Goal: Task Accomplishment & Management: Complete application form

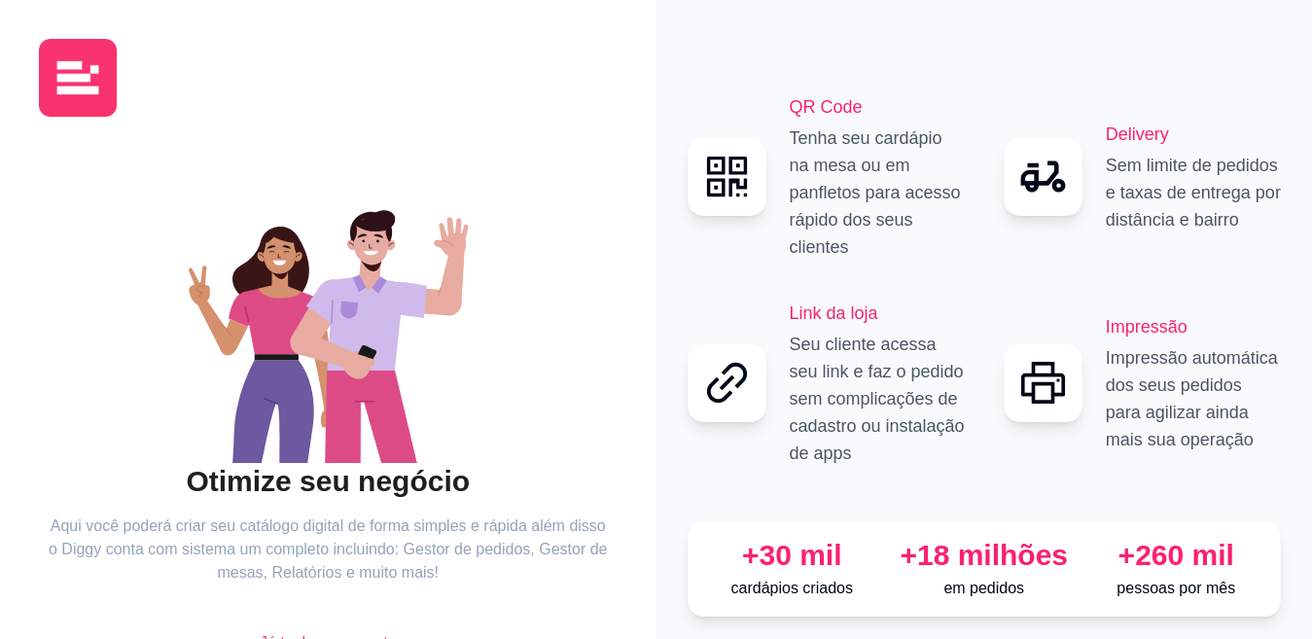
scroll to position [101, 0]
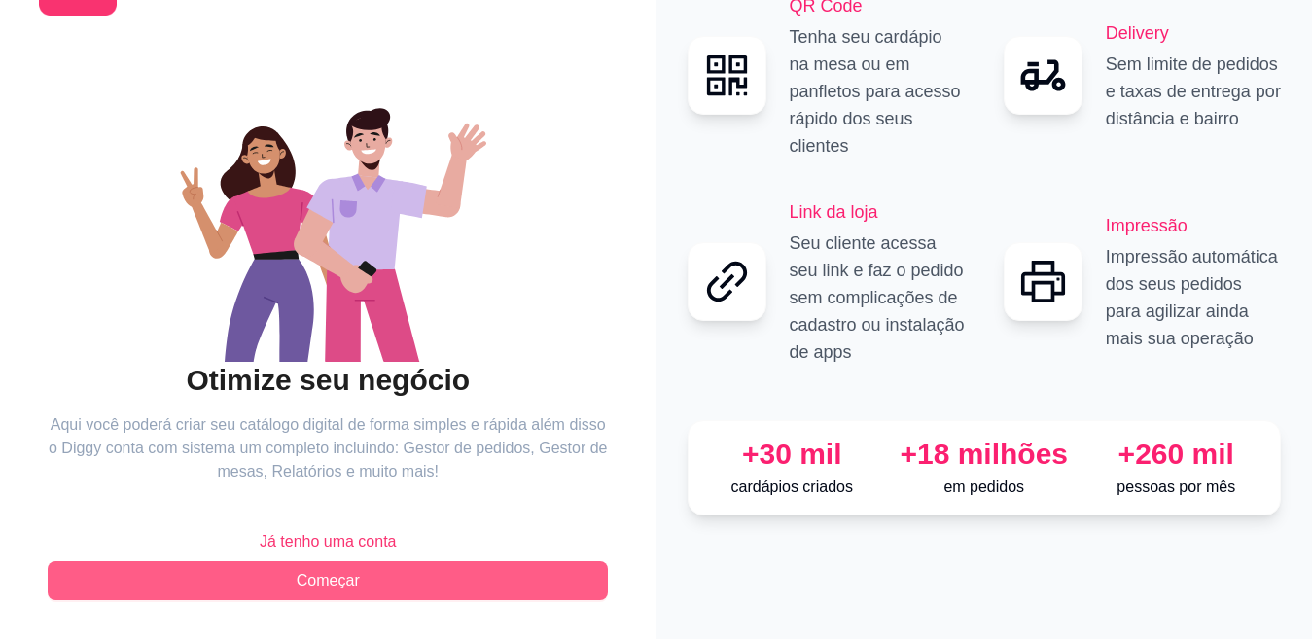
click at [331, 579] on span "Começar" at bounding box center [328, 580] width 63 height 23
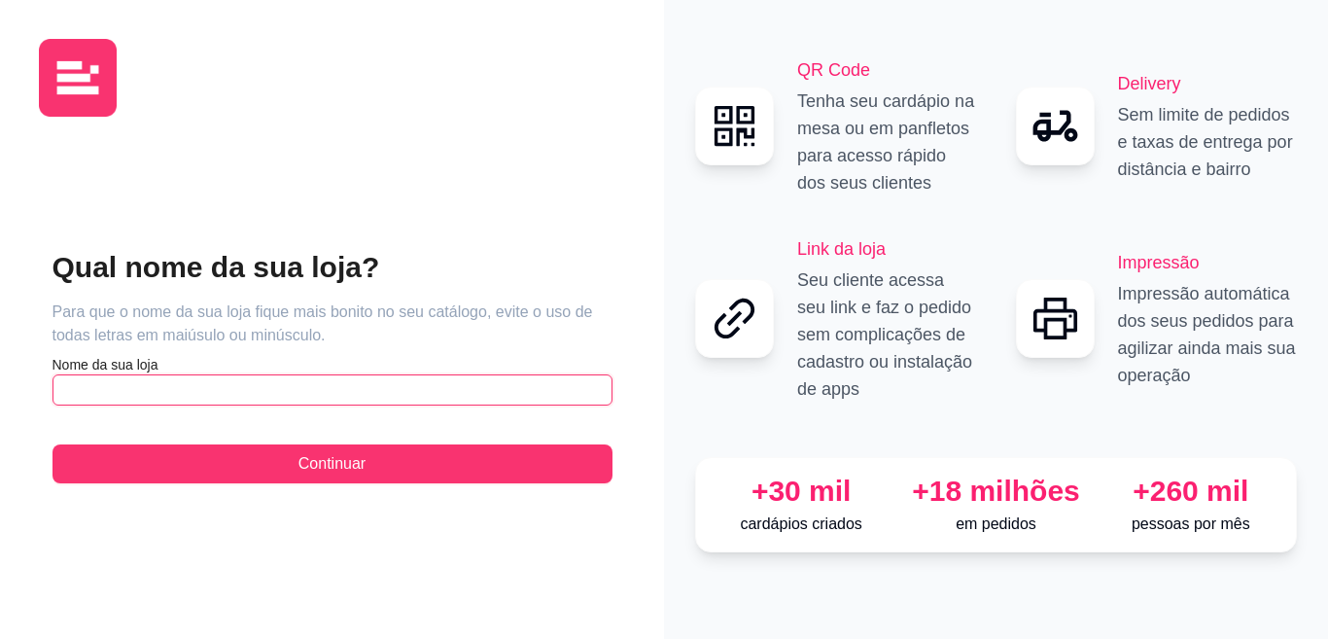
click at [162, 386] on input "text" at bounding box center [332, 389] width 560 height 31
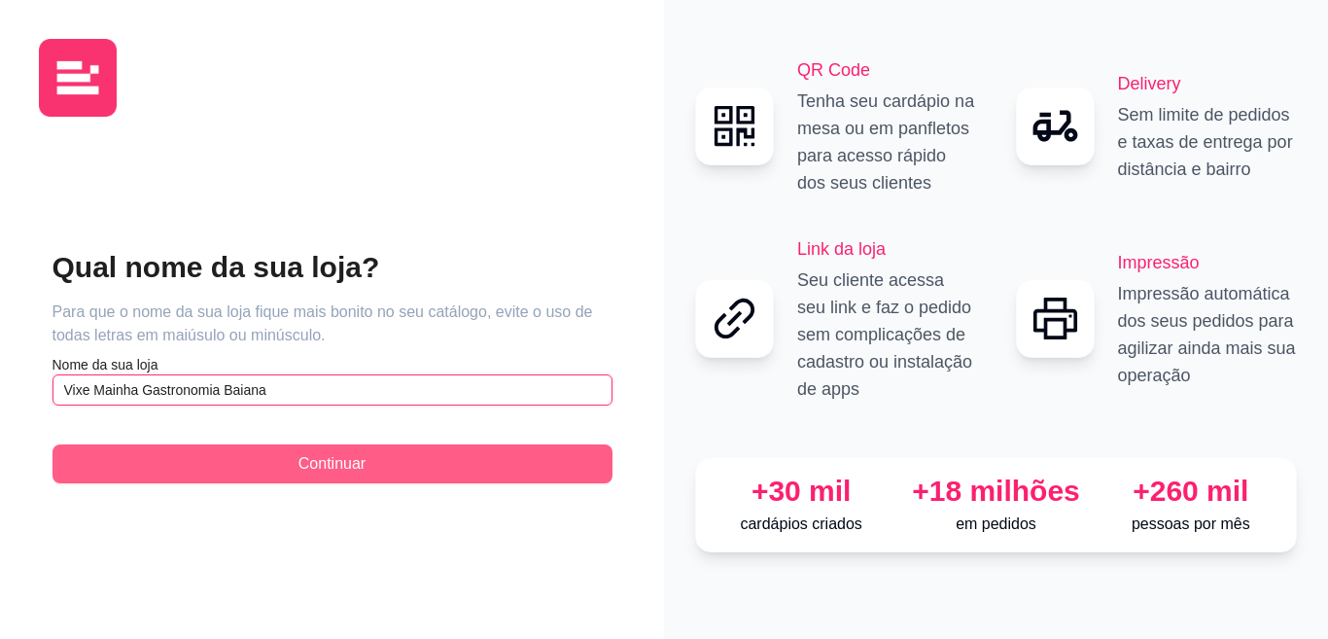
type input "Vixe Mainha Gastronomia Baiana"
click at [334, 461] on span "Continuar" at bounding box center [331, 463] width 67 height 23
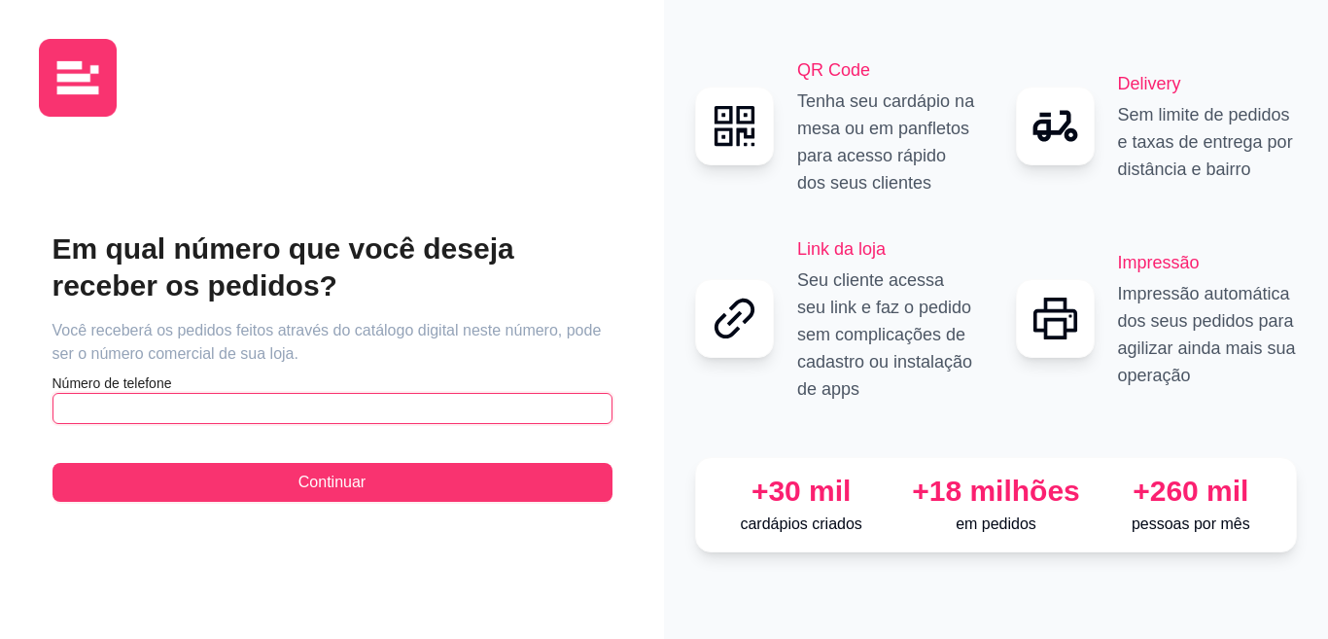
click at [239, 407] on input "text" at bounding box center [332, 408] width 560 height 31
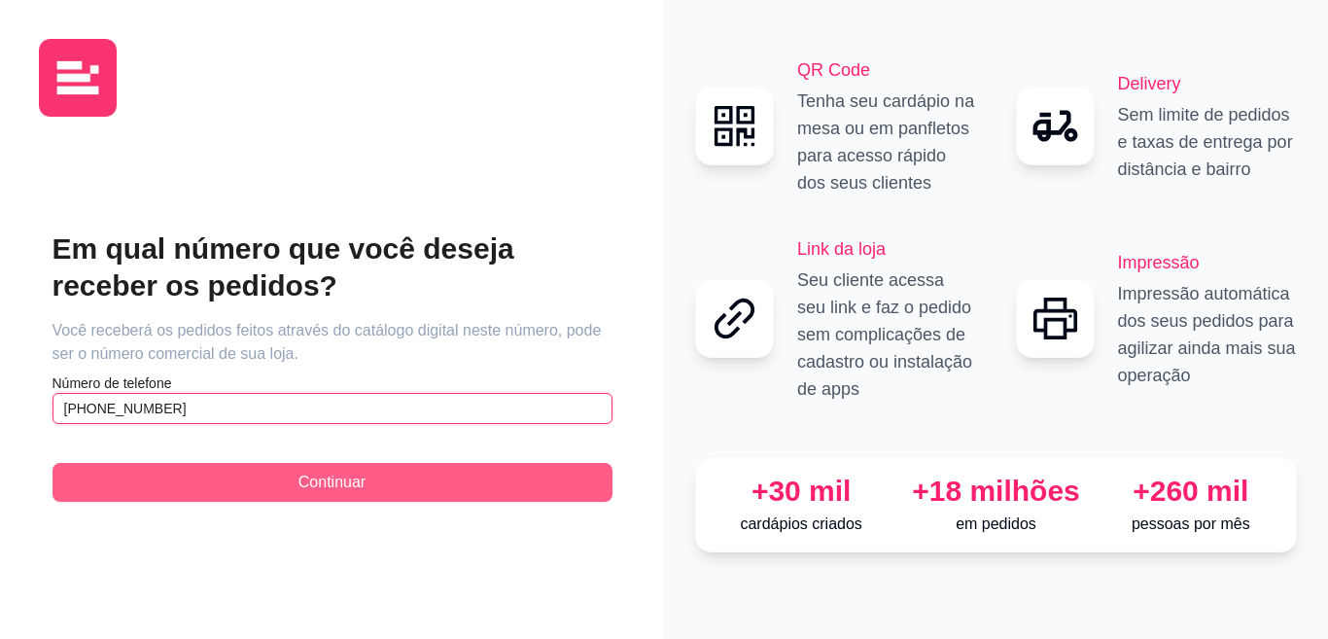
type input "[PHONE_NUMBER]"
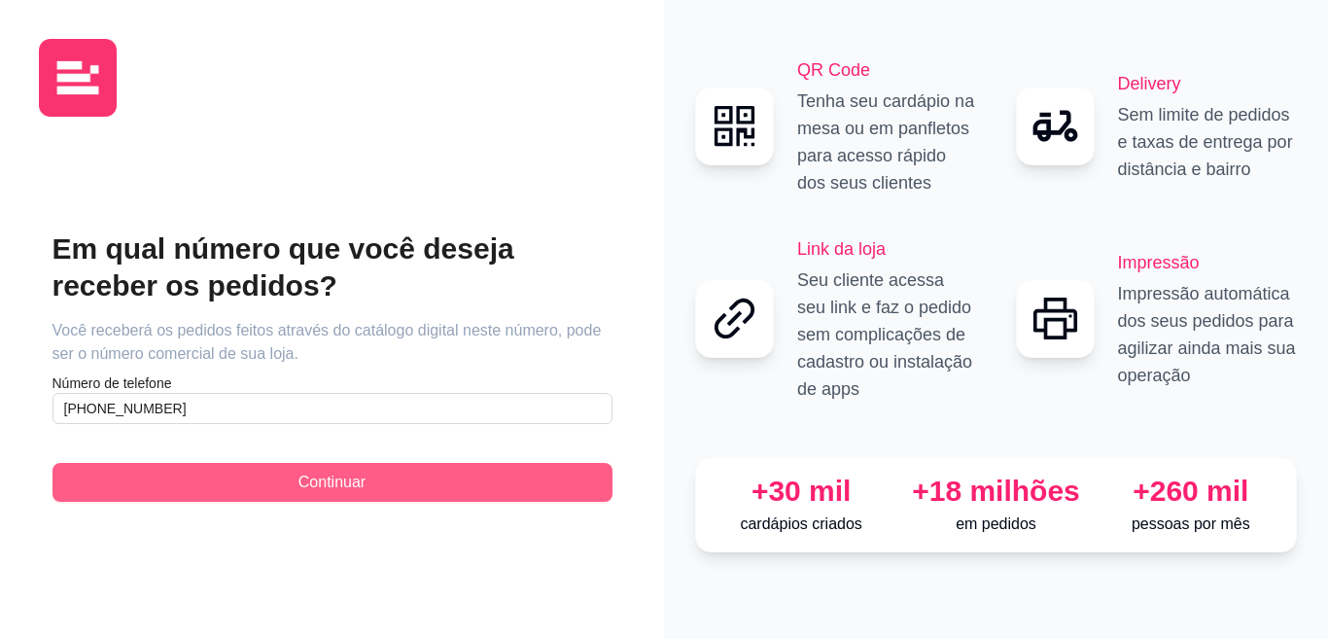
click at [261, 476] on button "Continuar" at bounding box center [332, 482] width 560 height 39
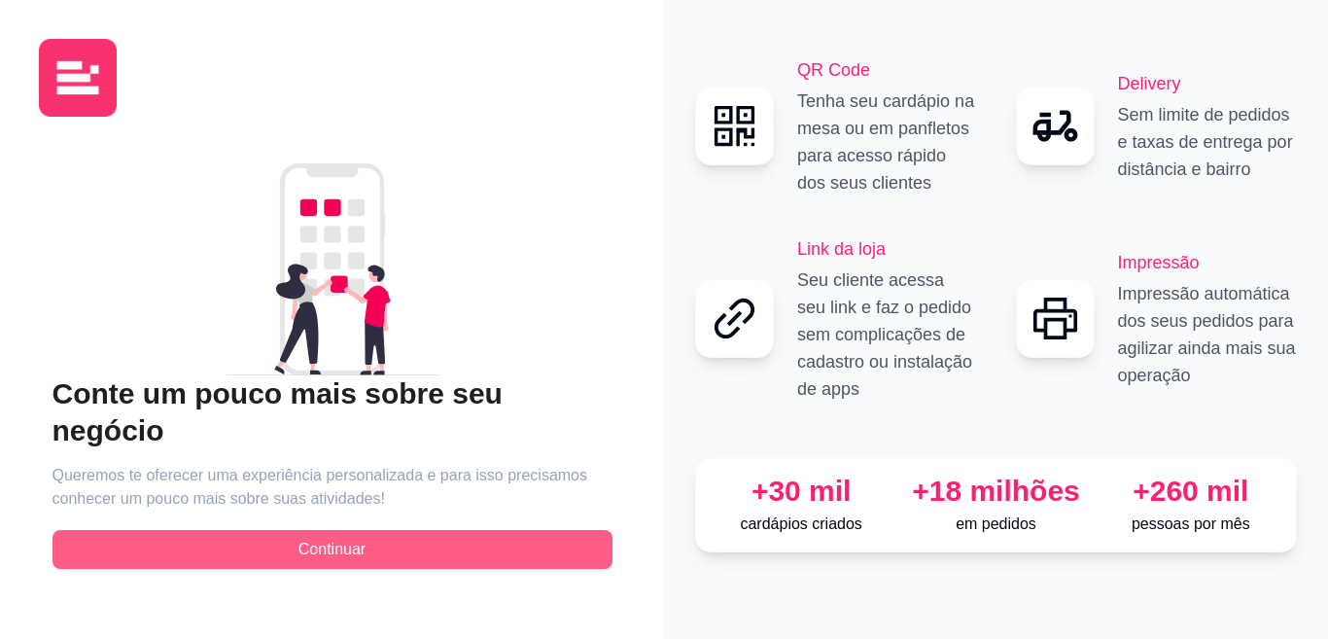
click at [358, 538] on span "Continuar" at bounding box center [331, 549] width 67 height 23
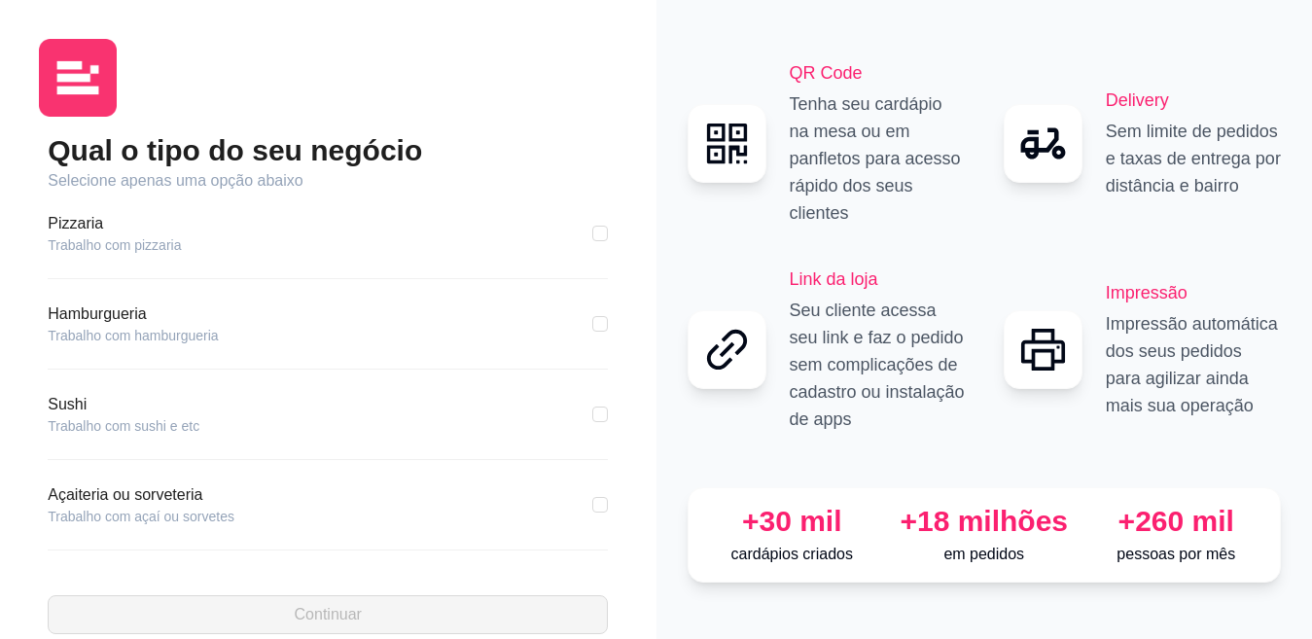
scroll to position [97, 0]
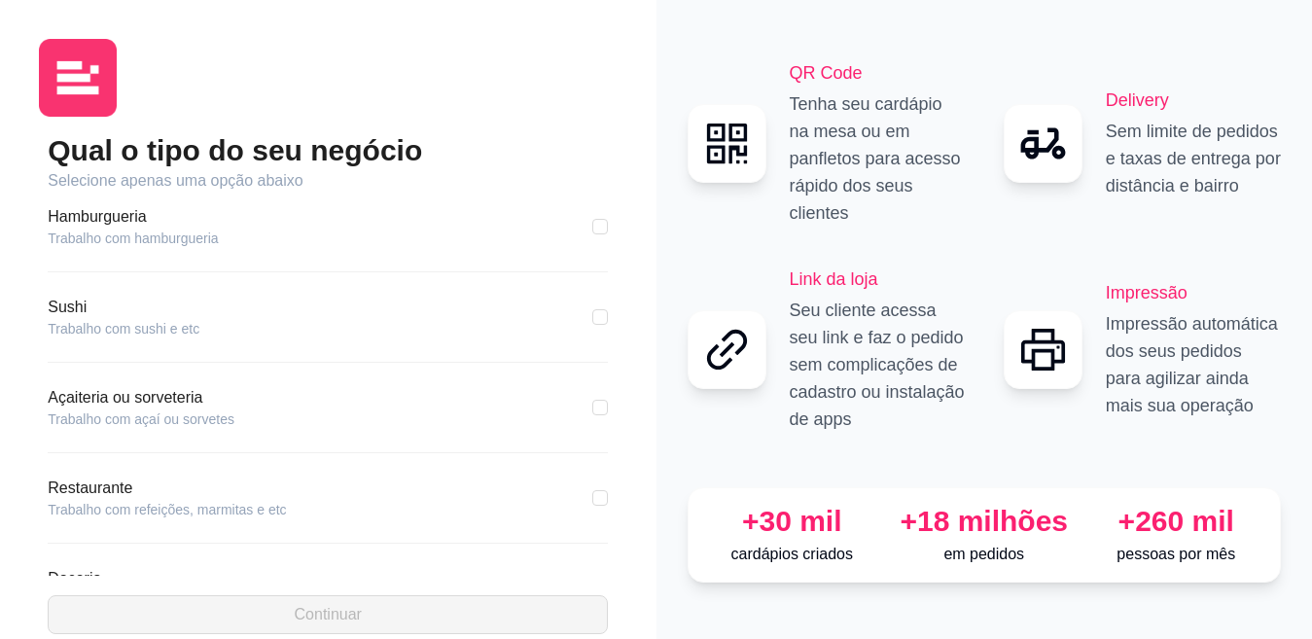
click at [101, 496] on article "Restaurante" at bounding box center [167, 487] width 238 height 23
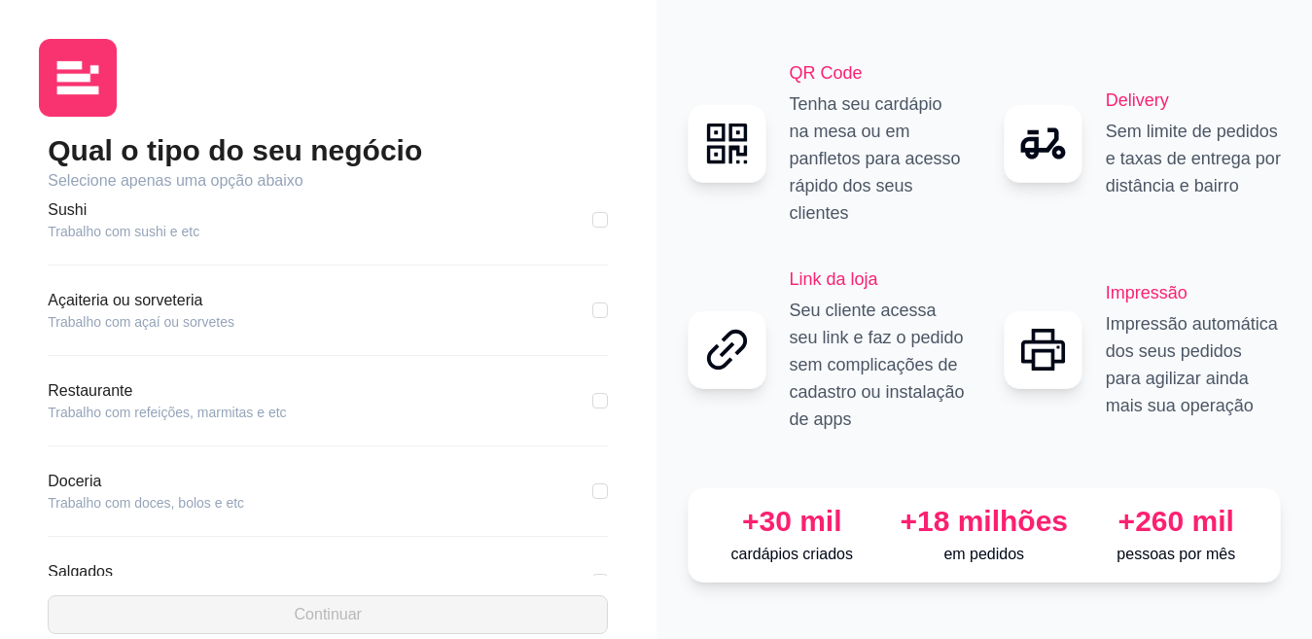
click at [72, 402] on article "Restaurante" at bounding box center [167, 390] width 238 height 23
click at [190, 415] on article "Trabalho com refeições, marmitas e etc" at bounding box center [167, 411] width 238 height 19
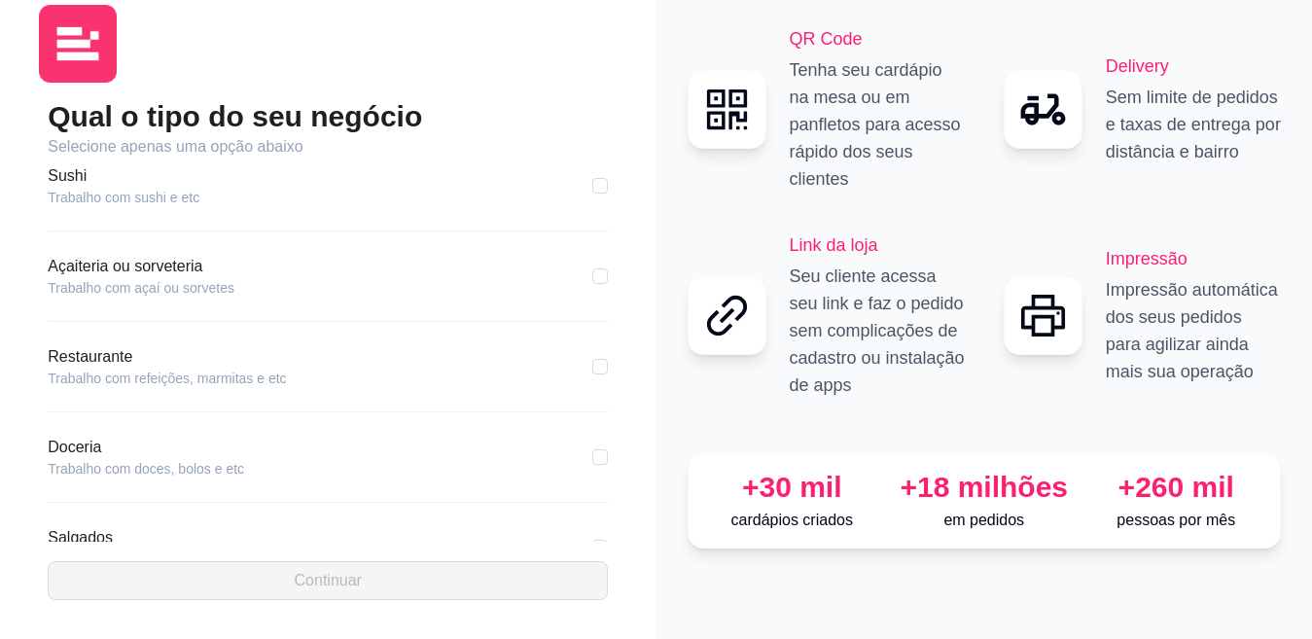
click at [119, 366] on article "Restaurante" at bounding box center [167, 356] width 238 height 23
click at [86, 358] on article "Restaurante" at bounding box center [167, 356] width 238 height 23
drag, startPoint x: 17, startPoint y: 361, endPoint x: 128, endPoint y: 371, distance: 111.3
click at [26, 362] on div "Qual o tipo do seu negócio Selecione apenas uma opção abaixo Pizzaria Trabalho …" at bounding box center [328, 302] width 656 height 673
click at [186, 371] on article "Trabalho com refeições, marmitas e etc" at bounding box center [167, 377] width 238 height 19
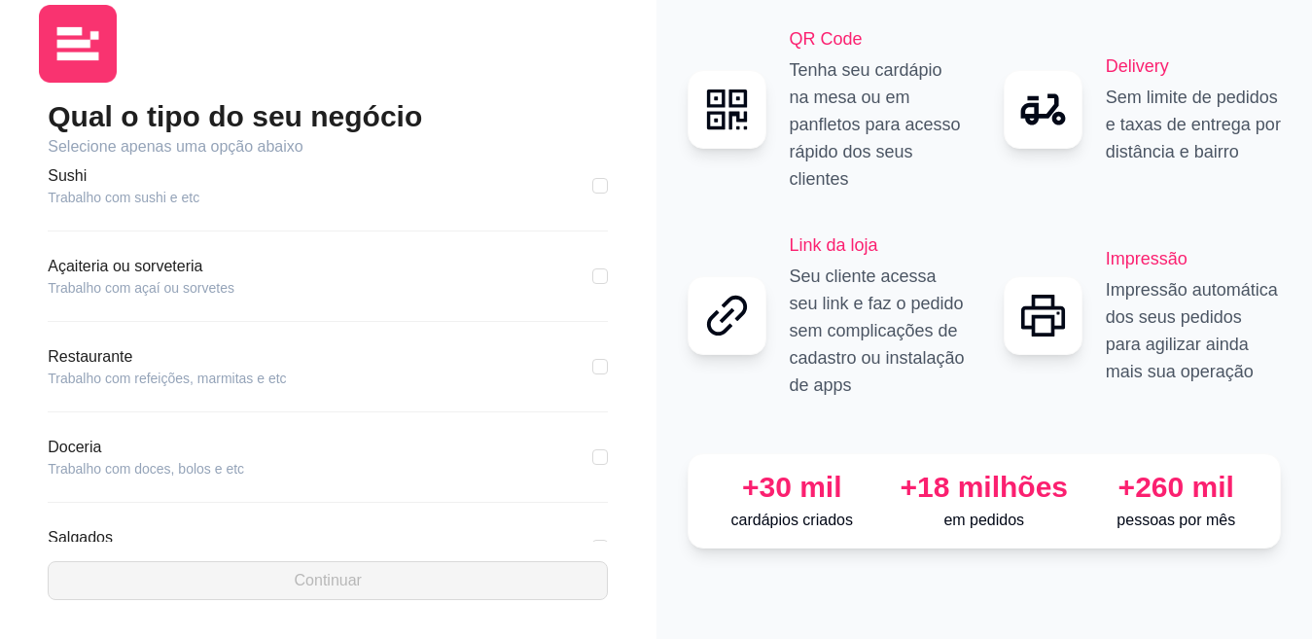
click at [188, 368] on article "Trabalho com refeições, marmitas e etc" at bounding box center [167, 377] width 238 height 19
click at [77, 349] on article "Restaurante" at bounding box center [167, 356] width 238 height 23
click at [592, 375] on label at bounding box center [600, 366] width 16 height 21
click at [592, 374] on input "checkbox" at bounding box center [600, 367] width 16 height 16
checkbox input "true"
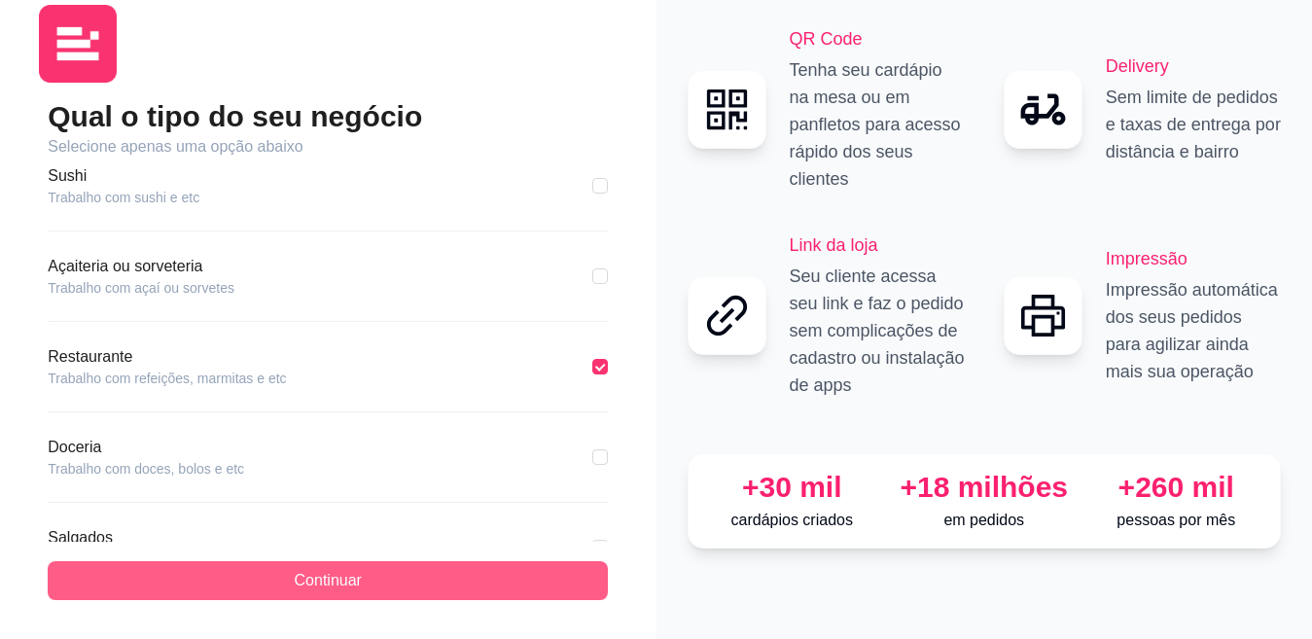
click at [327, 579] on span "Continuar" at bounding box center [328, 580] width 67 height 23
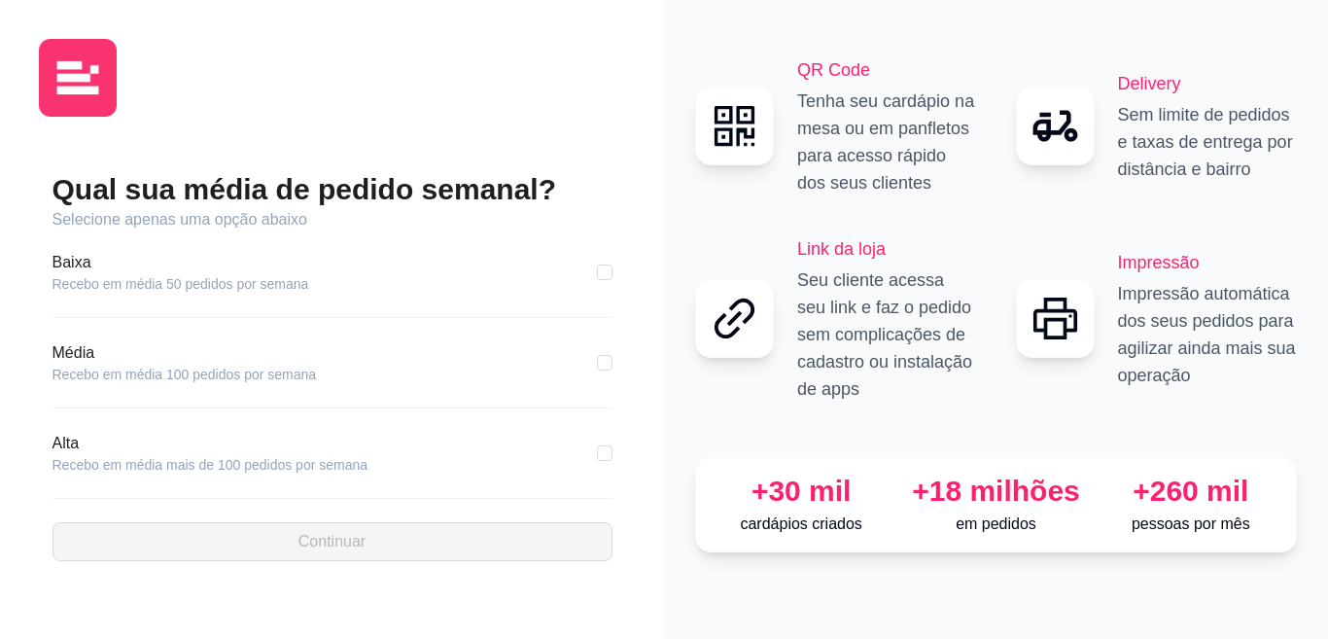
click at [74, 357] on article "Média" at bounding box center [184, 352] width 264 height 23
click at [604, 365] on input "checkbox" at bounding box center [605, 363] width 16 height 16
checkbox input "true"
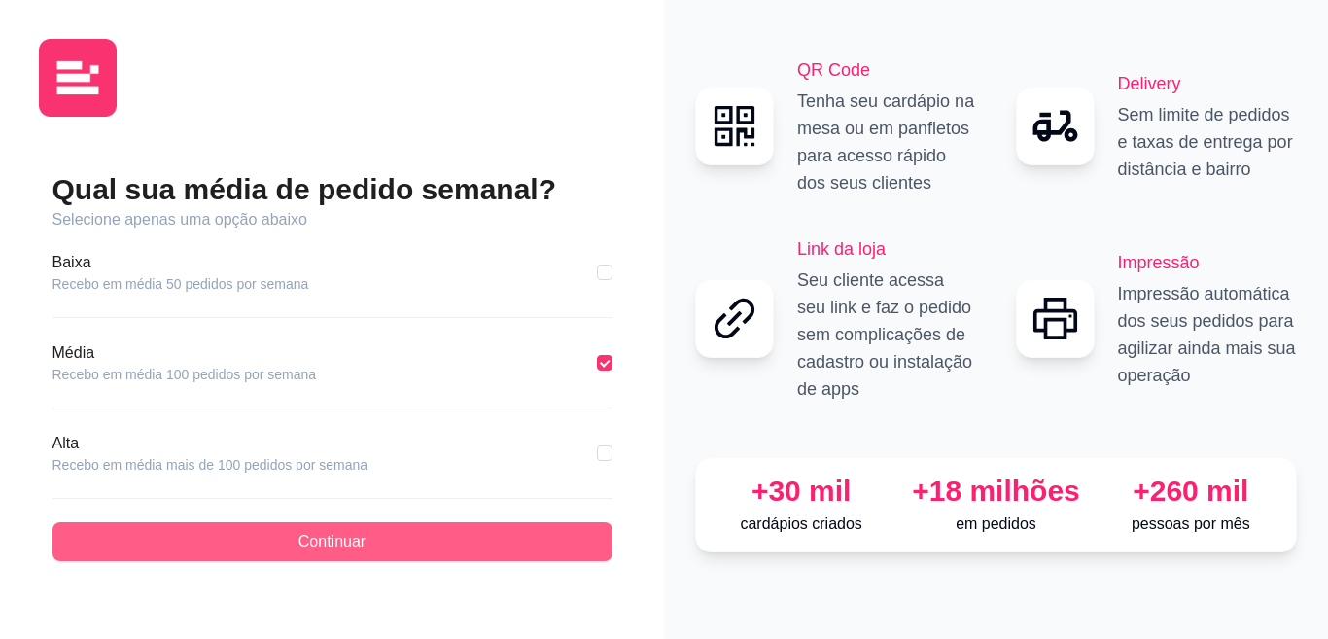
click at [285, 529] on button "Continuar" at bounding box center [332, 541] width 560 height 39
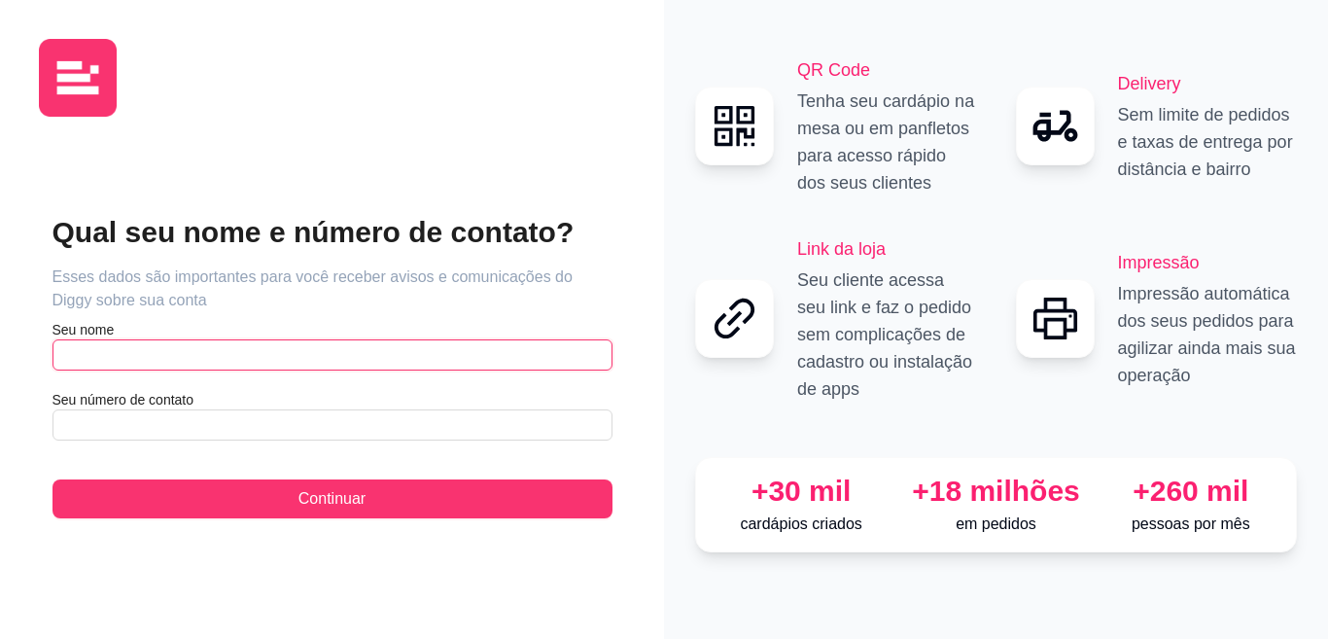
click at [152, 352] on input "text" at bounding box center [332, 354] width 560 height 31
type input "Cleyse"
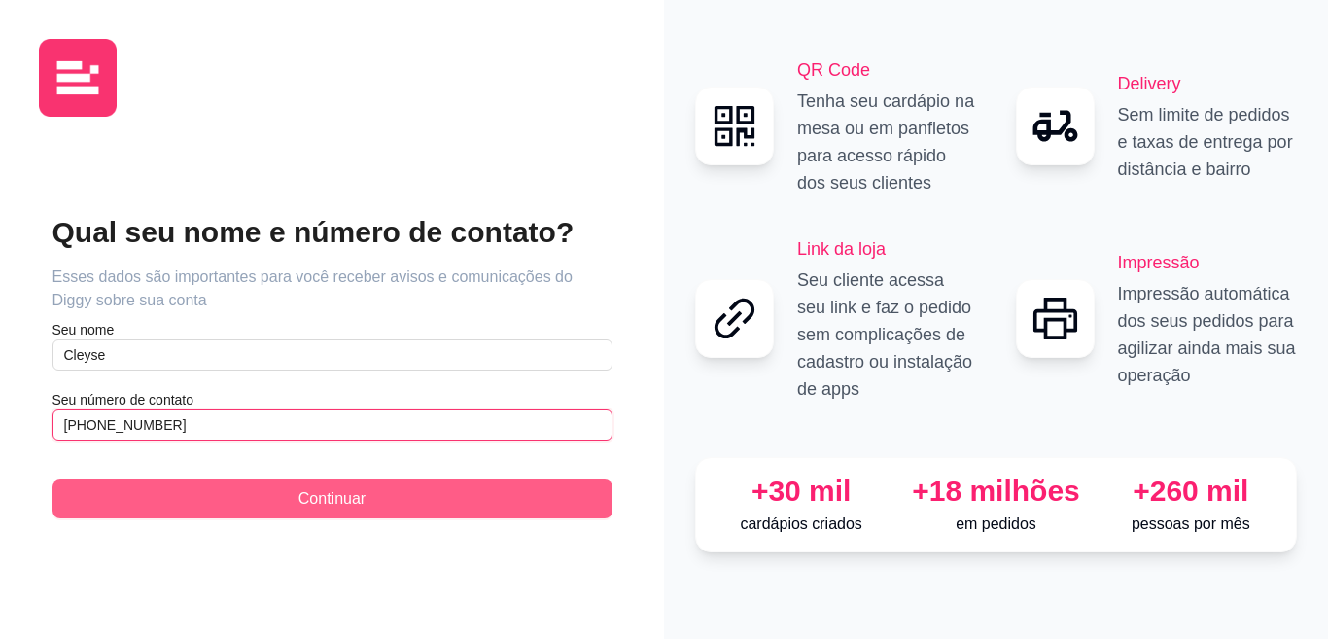
type input "[PHONE_NUMBER]"
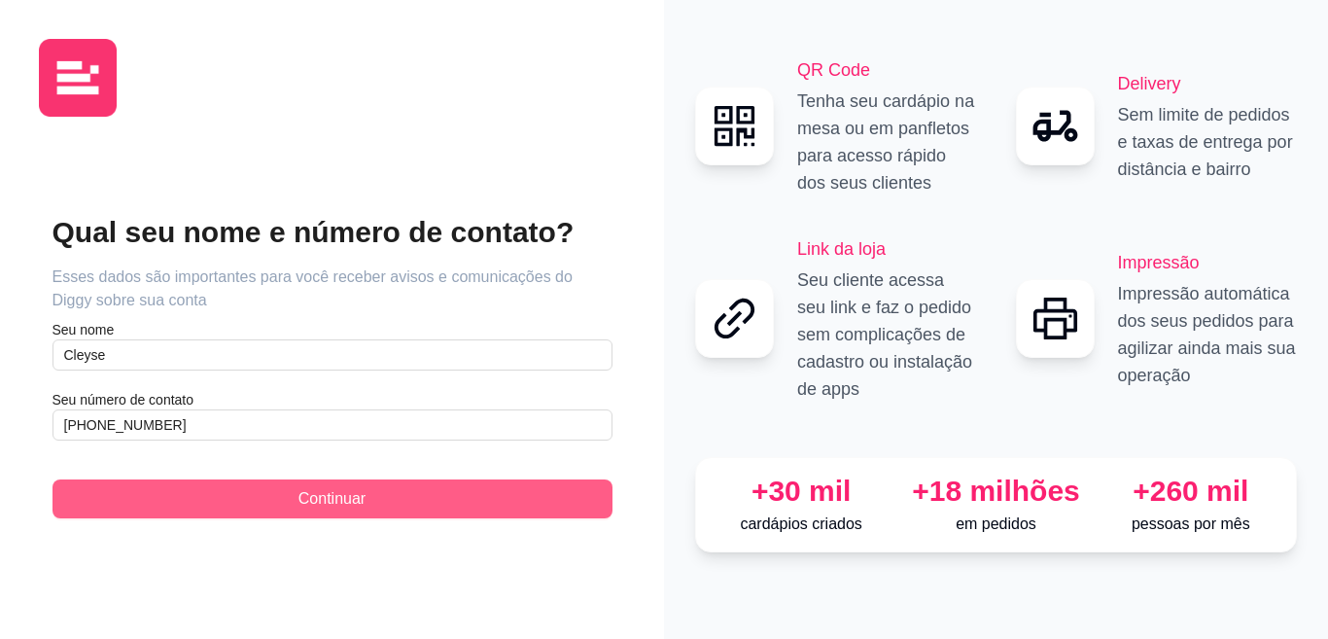
drag, startPoint x: 319, startPoint y: 497, endPoint x: 315, endPoint y: 450, distance: 46.8
click at [320, 497] on span "Continuar" at bounding box center [331, 498] width 67 height 23
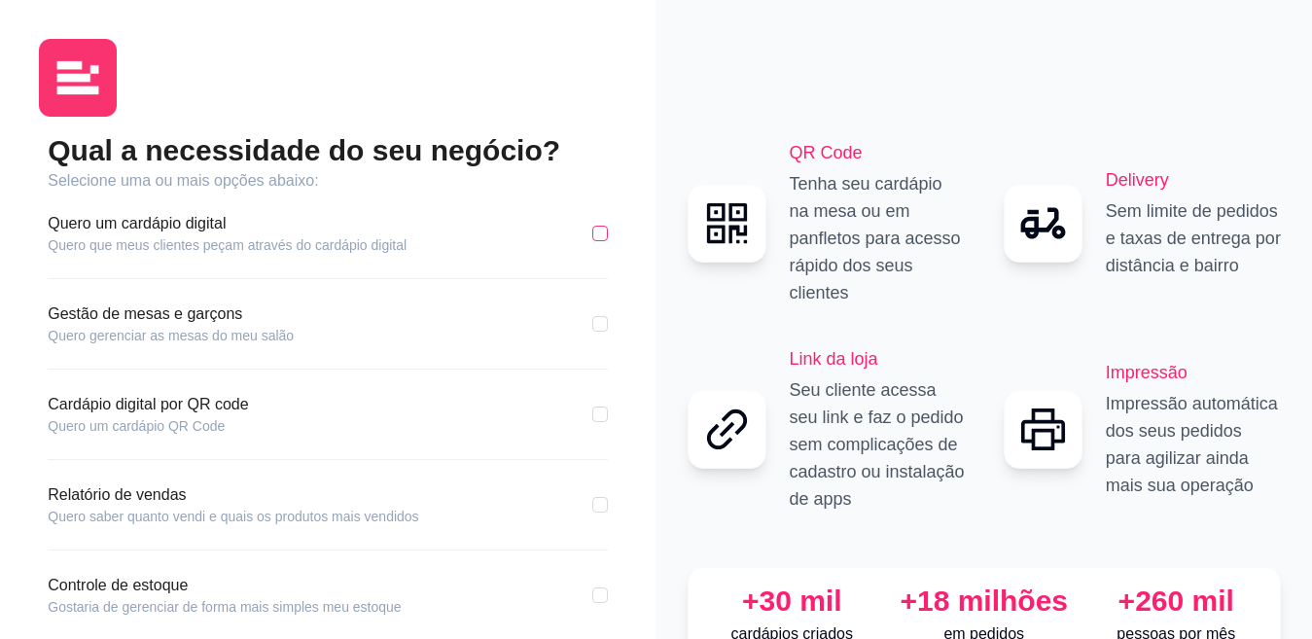
click at [594, 235] on input "checkbox" at bounding box center [600, 234] width 16 height 16
checkbox input "true"
click at [598, 324] on input "checkbox" at bounding box center [600, 324] width 16 height 16
checkbox input "true"
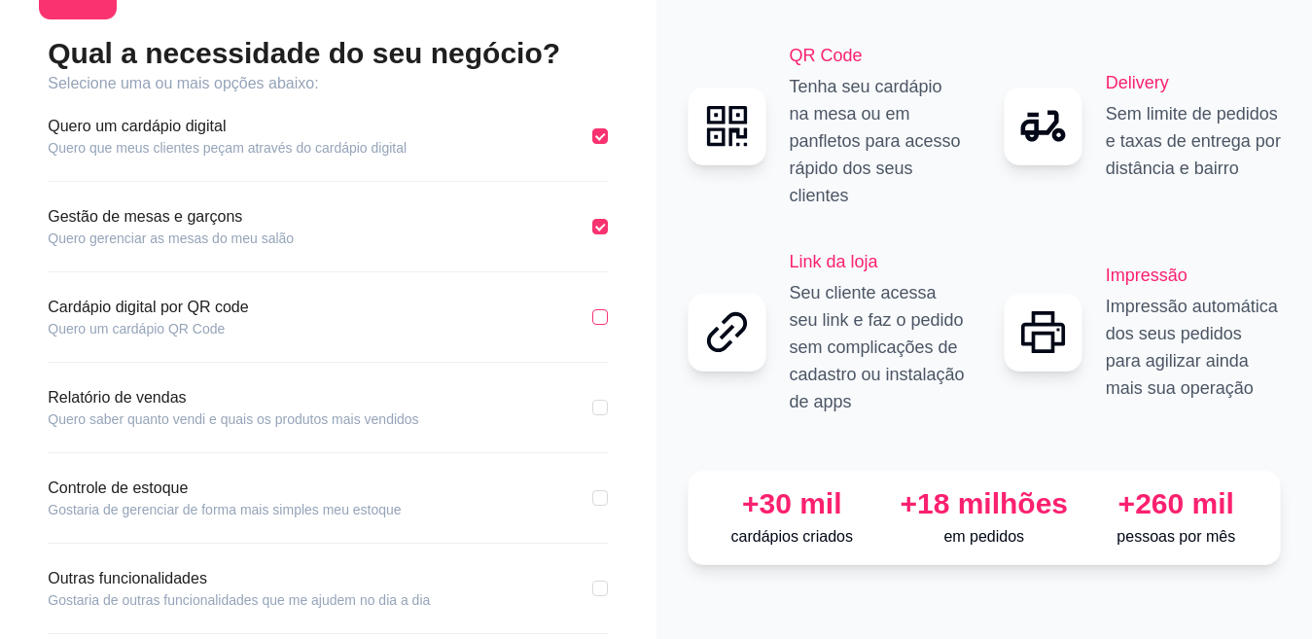
click at [599, 321] on input "checkbox" at bounding box center [600, 317] width 16 height 16
checkbox input "true"
click at [600, 402] on input "checkbox" at bounding box center [600, 408] width 16 height 16
checkbox input "true"
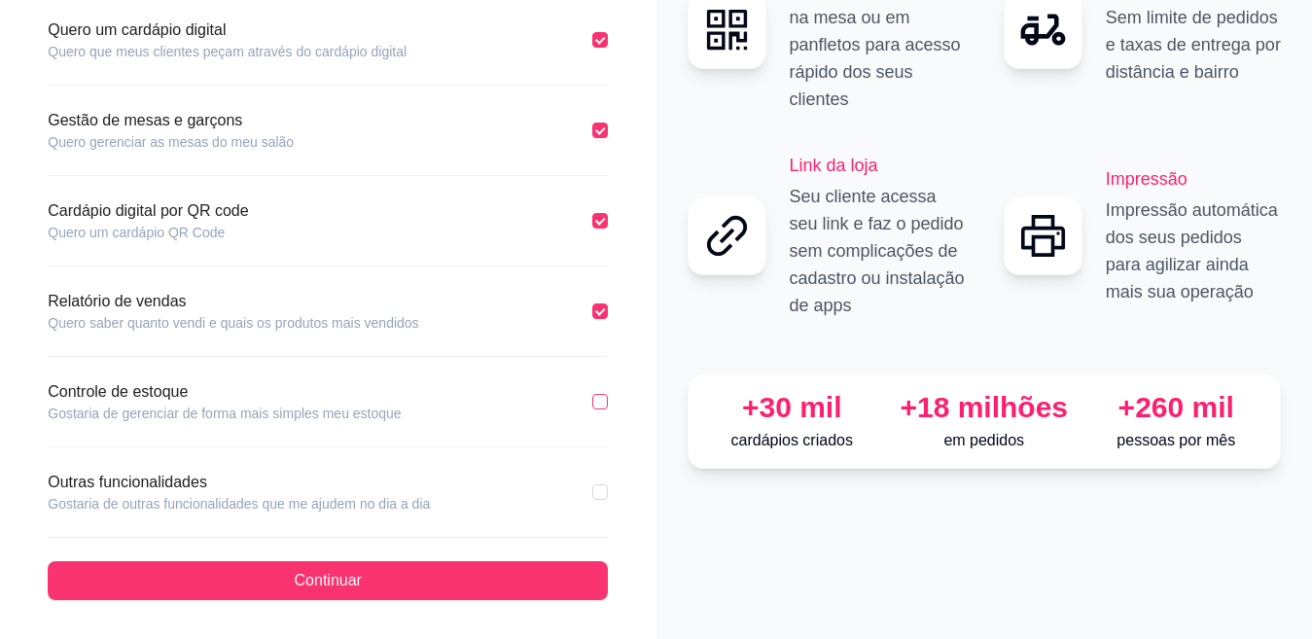
click at [597, 402] on input "checkbox" at bounding box center [600, 402] width 16 height 16
checkbox input "true"
click at [594, 496] on input "checkbox" at bounding box center [600, 492] width 16 height 16
checkbox input "true"
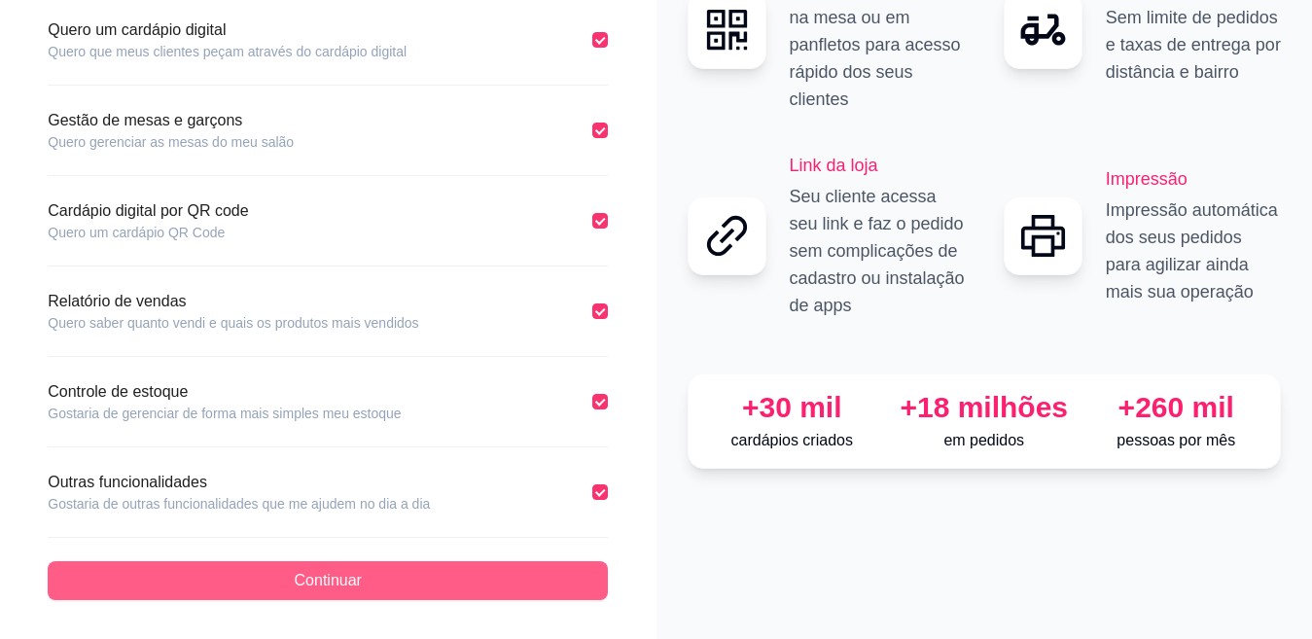
click at [439, 588] on button "Continuar" at bounding box center [328, 580] width 560 height 39
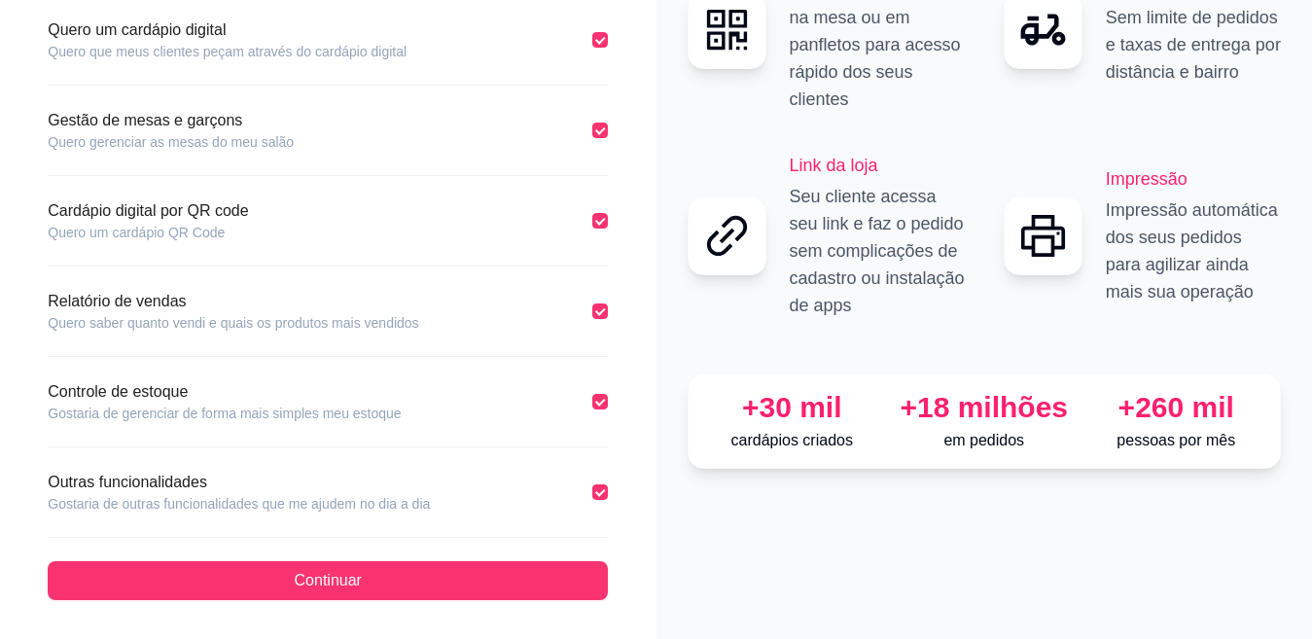
scroll to position [103, 0]
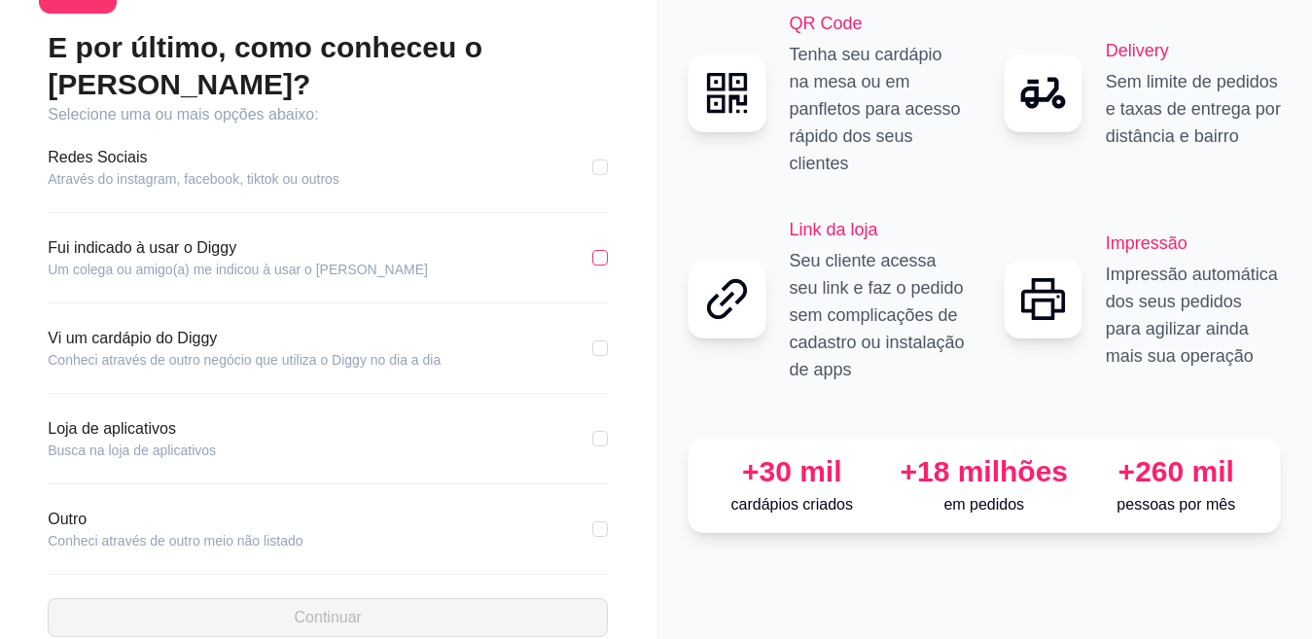
click at [602, 250] on input "checkbox" at bounding box center [600, 258] width 16 height 16
checkbox input "true"
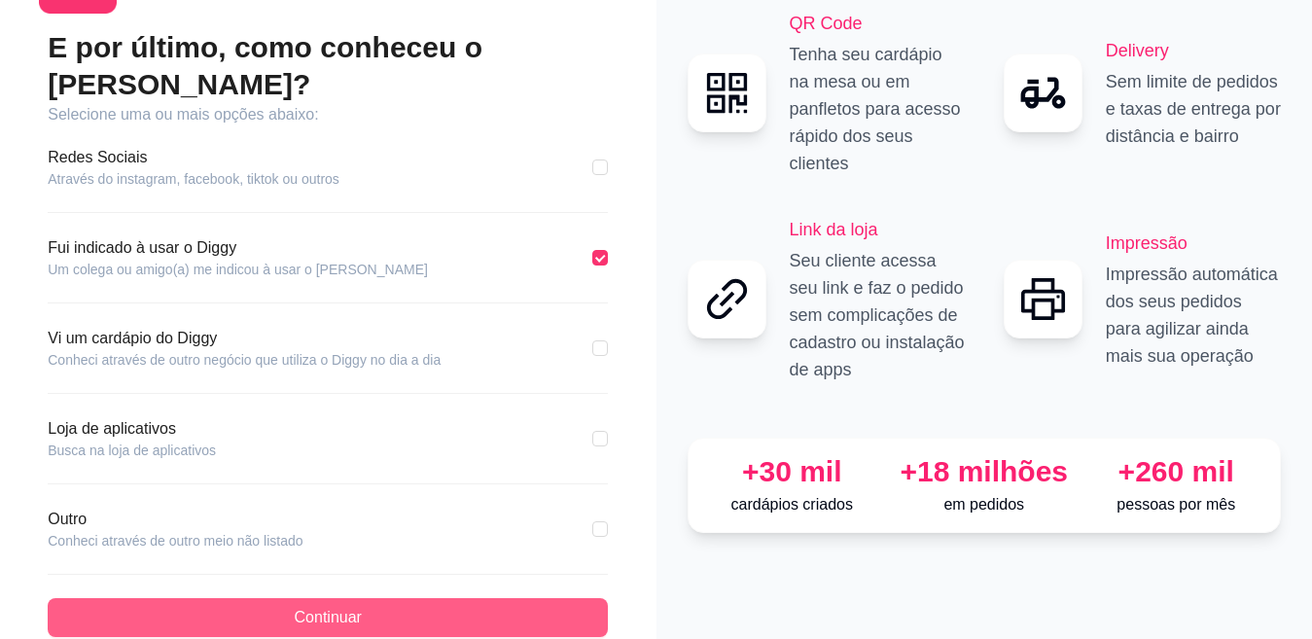
click at [325, 606] on span "Continuar" at bounding box center [328, 617] width 67 height 23
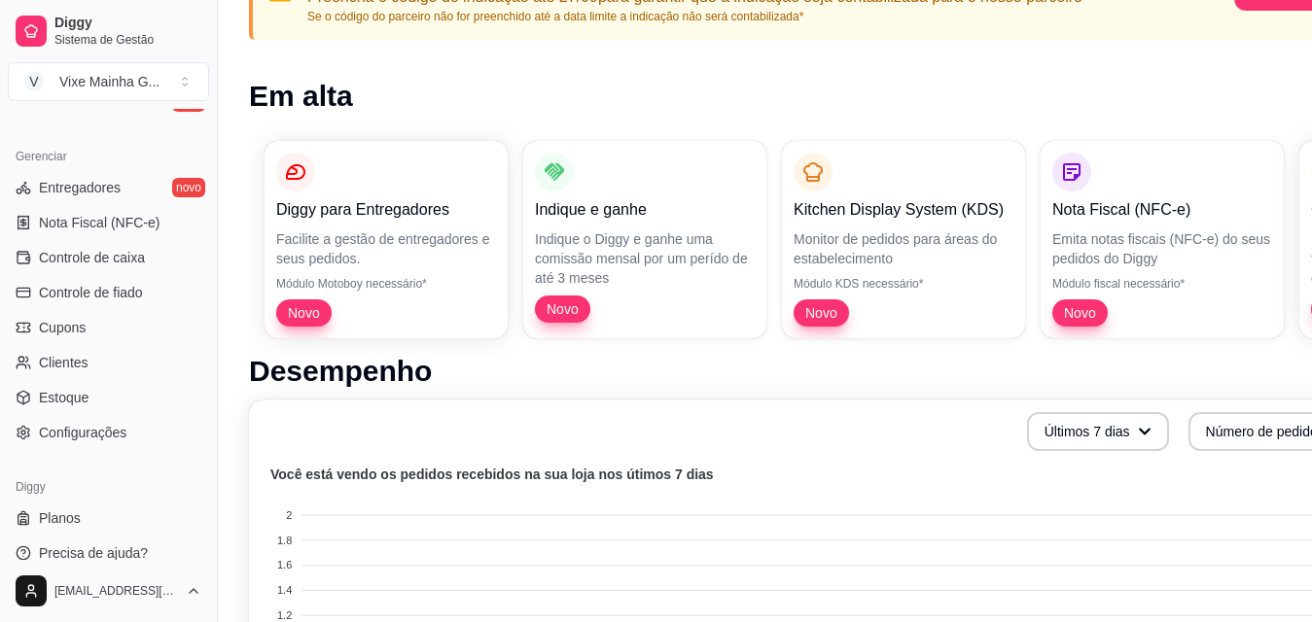
scroll to position [292, 0]
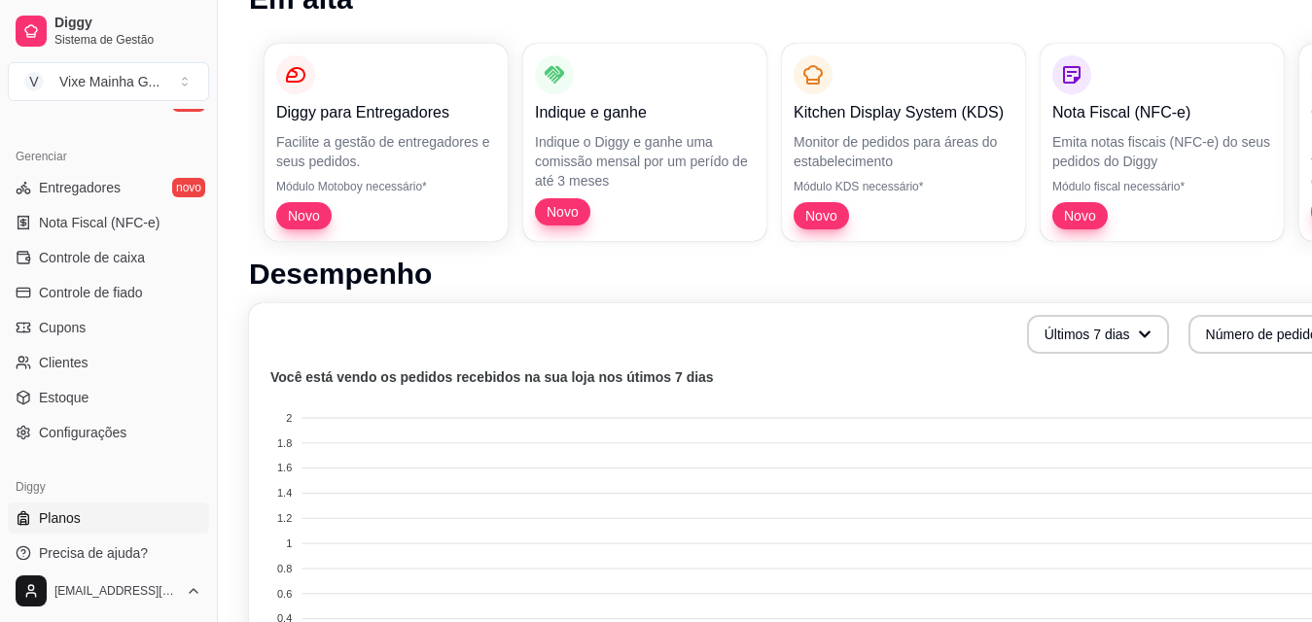
click at [55, 514] on span "Planos" at bounding box center [60, 517] width 42 height 19
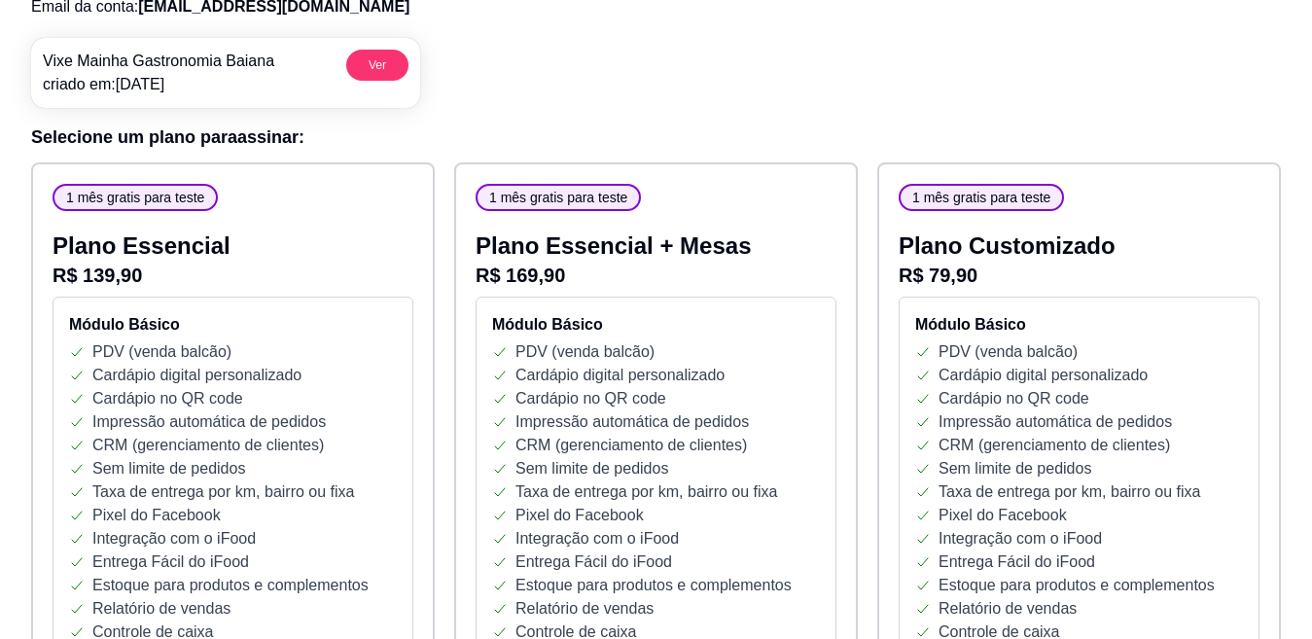
scroll to position [67, 0]
